Goal: Task Accomplishment & Management: Use online tool/utility

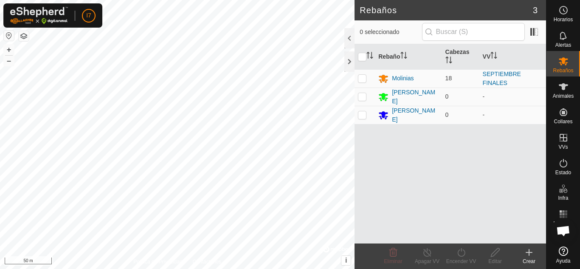
click at [538, 258] on div "Crear" at bounding box center [529, 261] width 34 height 8
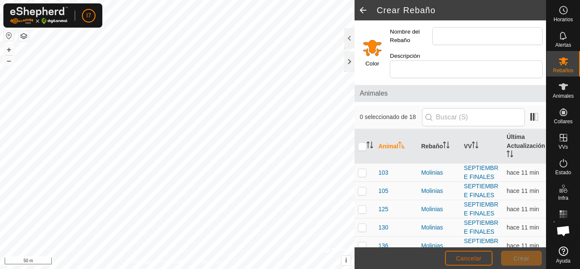
click at [485, 256] on button "Cancelar" at bounding box center [469, 258] width 48 height 15
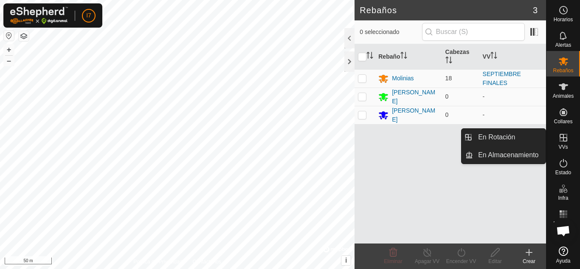
click at [559, 136] on icon at bounding box center [564, 138] width 10 height 10
click at [563, 141] on icon at bounding box center [564, 138] width 10 height 10
click at [562, 141] on icon at bounding box center [564, 138] width 10 height 10
click at [528, 156] on link "En Almacenamiento" at bounding box center [509, 155] width 73 height 17
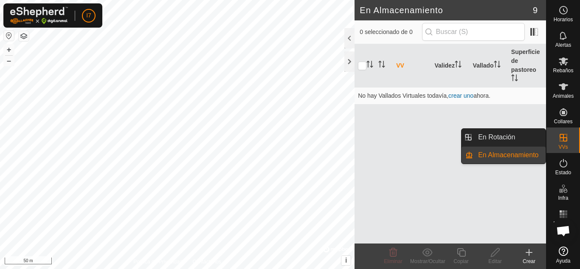
click at [505, 136] on link "En Rotación" at bounding box center [509, 137] width 73 height 17
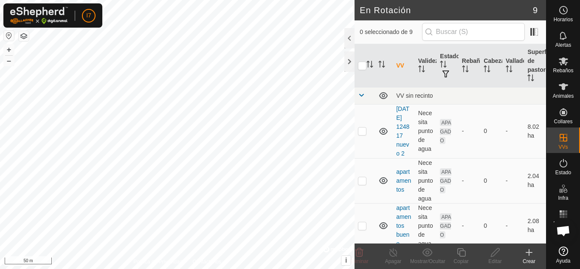
click at [525, 254] on icon at bounding box center [529, 252] width 10 height 10
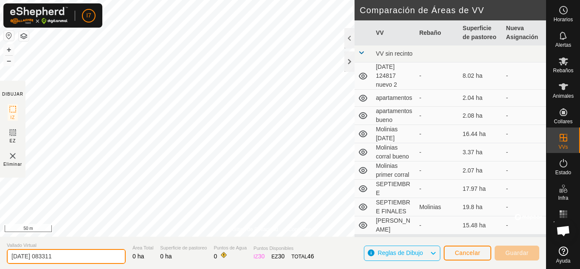
click at [0, 230] on div "Política de Privacidad Contáctenos 92 0284969284 [GEOGRAPHIC_DATA] - + – ⇧ i © …" at bounding box center [273, 134] width 546 height 269
type input "O"
type input "Principios octubre"
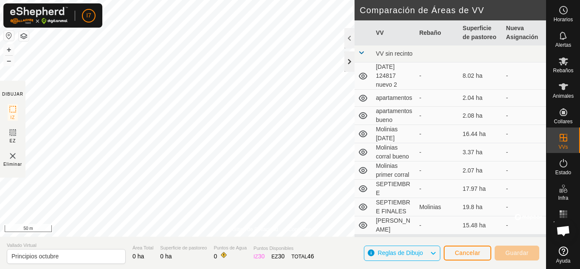
click at [348, 59] on div at bounding box center [350, 61] width 10 height 20
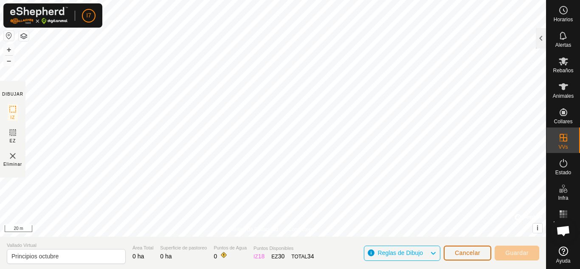
click at [473, 251] on span "Cancelar" at bounding box center [467, 252] width 25 height 7
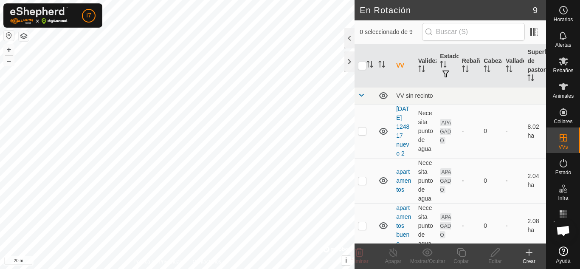
click at [525, 258] on div "Crear" at bounding box center [529, 261] width 34 height 8
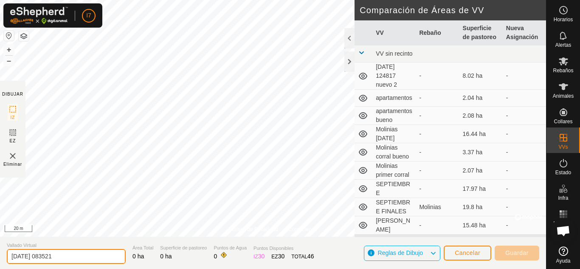
drag, startPoint x: 116, startPoint y: 256, endPoint x: 0, endPoint y: 245, distance: 116.9
click at [0, 245] on section "Vallado Virtual [DATE] 083521 Área Total 0 ha Superficie de pastoreo 0 ha Punto…" at bounding box center [273, 253] width 546 height 32
type input "principio OCTUBRE"
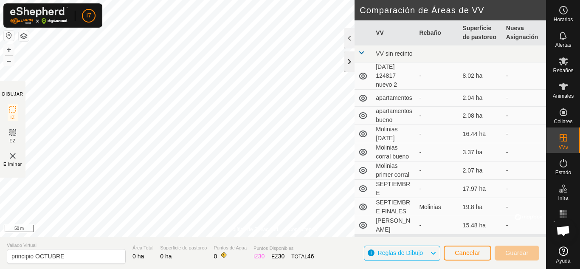
click at [347, 64] on div at bounding box center [350, 61] width 10 height 20
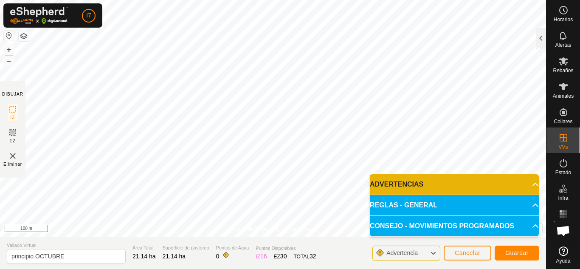
click at [528, 182] on p-accordion-header "ADVERTENCIAS" at bounding box center [454, 184] width 169 height 20
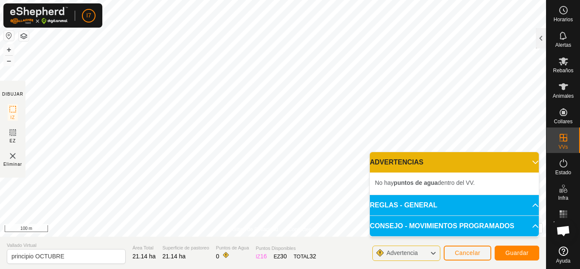
click at [534, 161] on p-accordion-header "ADVERTENCIAS" at bounding box center [454, 162] width 169 height 20
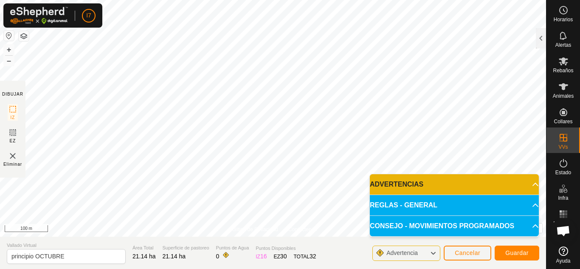
click at [482, 0] on html "I7 Horarios Alertas Rebaños Animales Collares VVs Estado Infra Mapa de Calor Ay…" at bounding box center [290, 134] width 580 height 269
click at [515, 257] on button "Guardar" at bounding box center [517, 253] width 45 height 15
